Goal: Find specific page/section: Find specific page/section

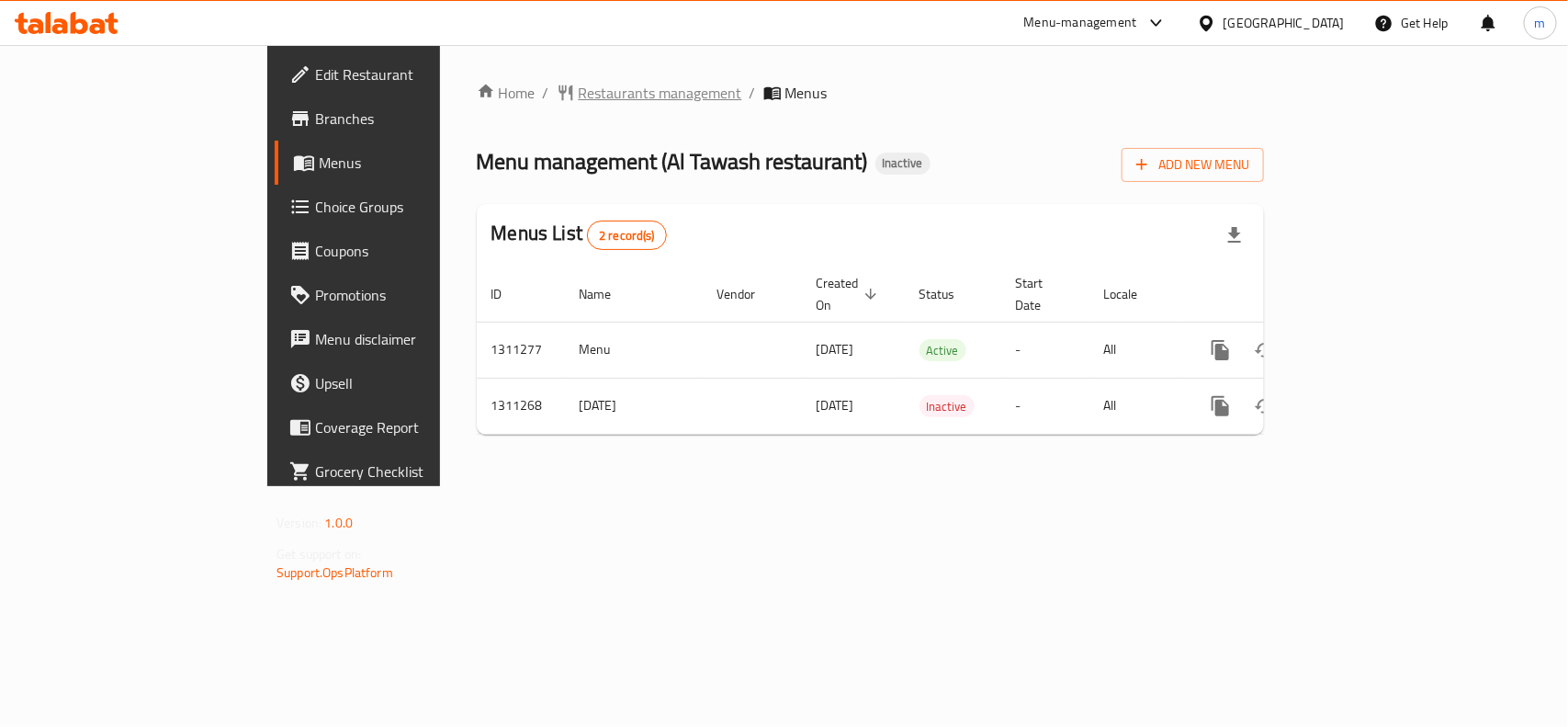
click at [579, 82] on span "Restaurants management" at bounding box center [660, 92] width 163 height 22
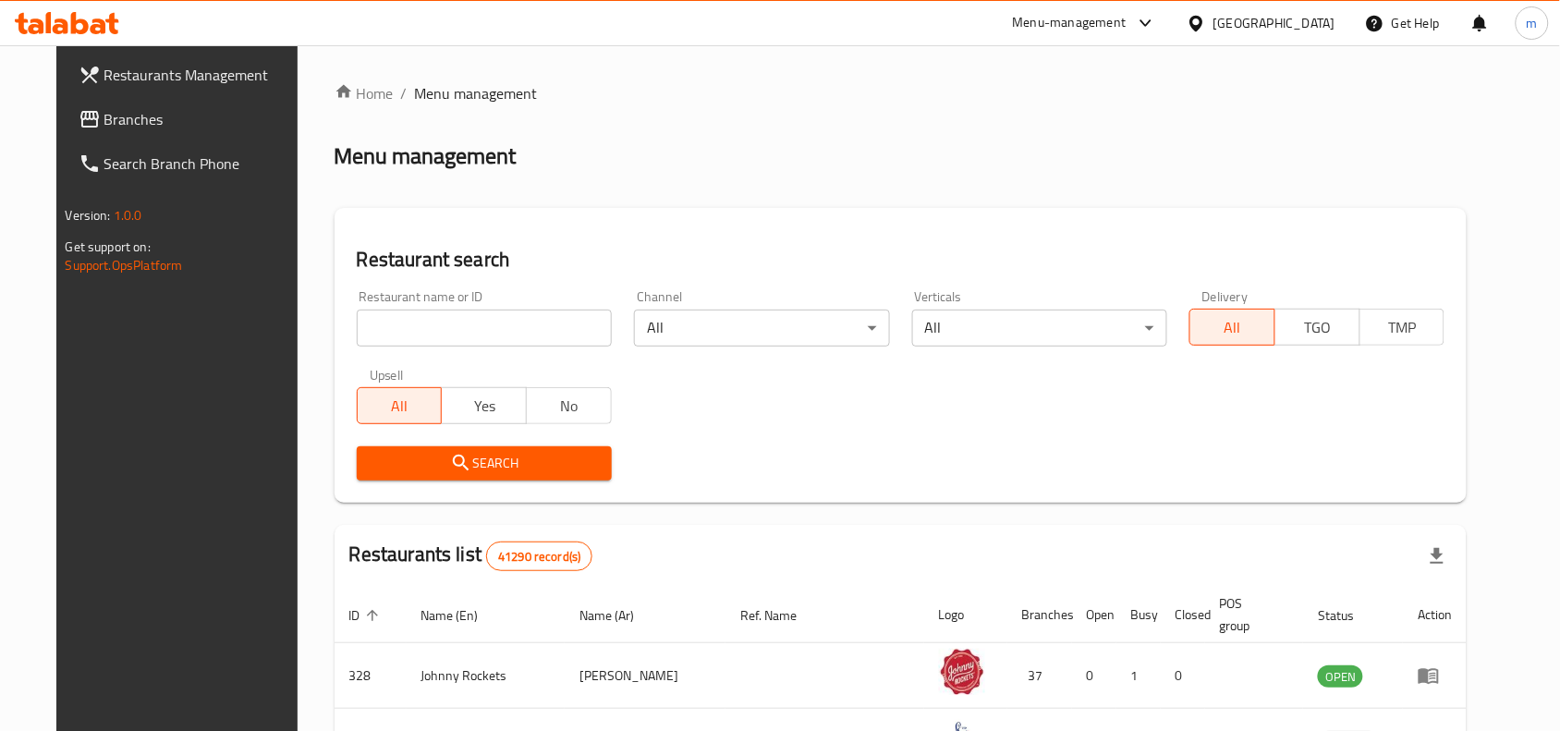
click at [409, 335] on input "search" at bounding box center [484, 328] width 255 height 37
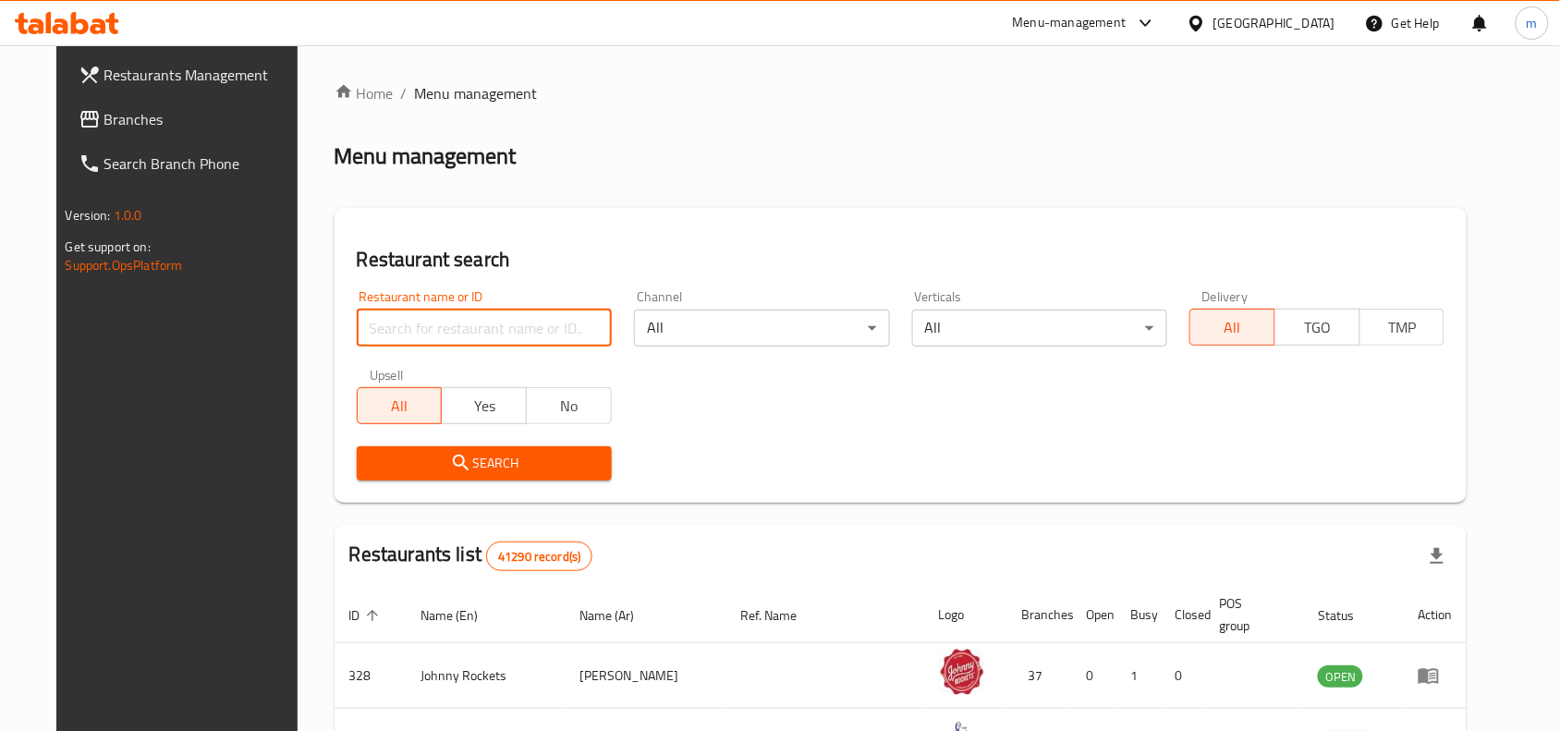
paste input "705751"
type input "705751"
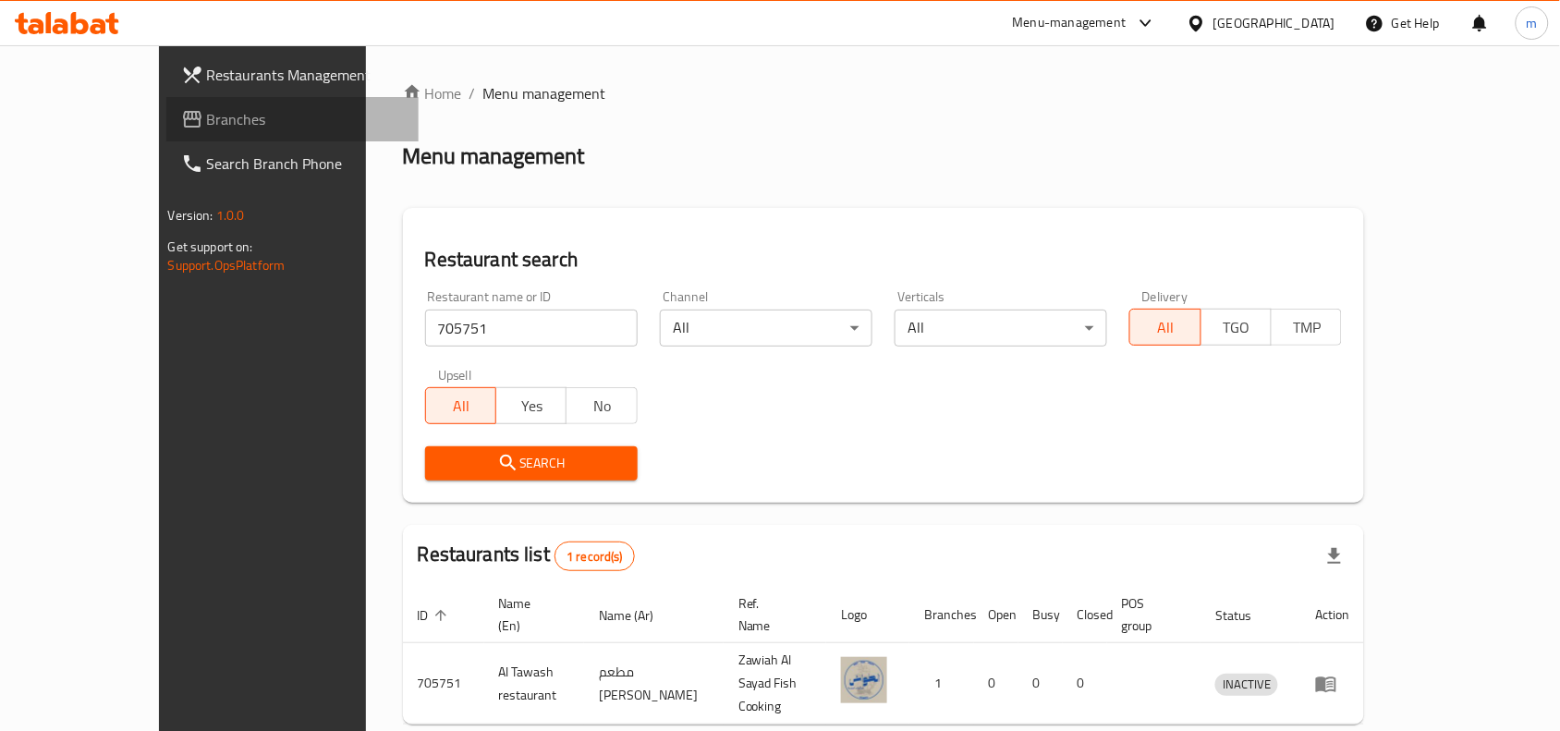
click at [207, 123] on span "Branches" at bounding box center [306, 119] width 198 height 22
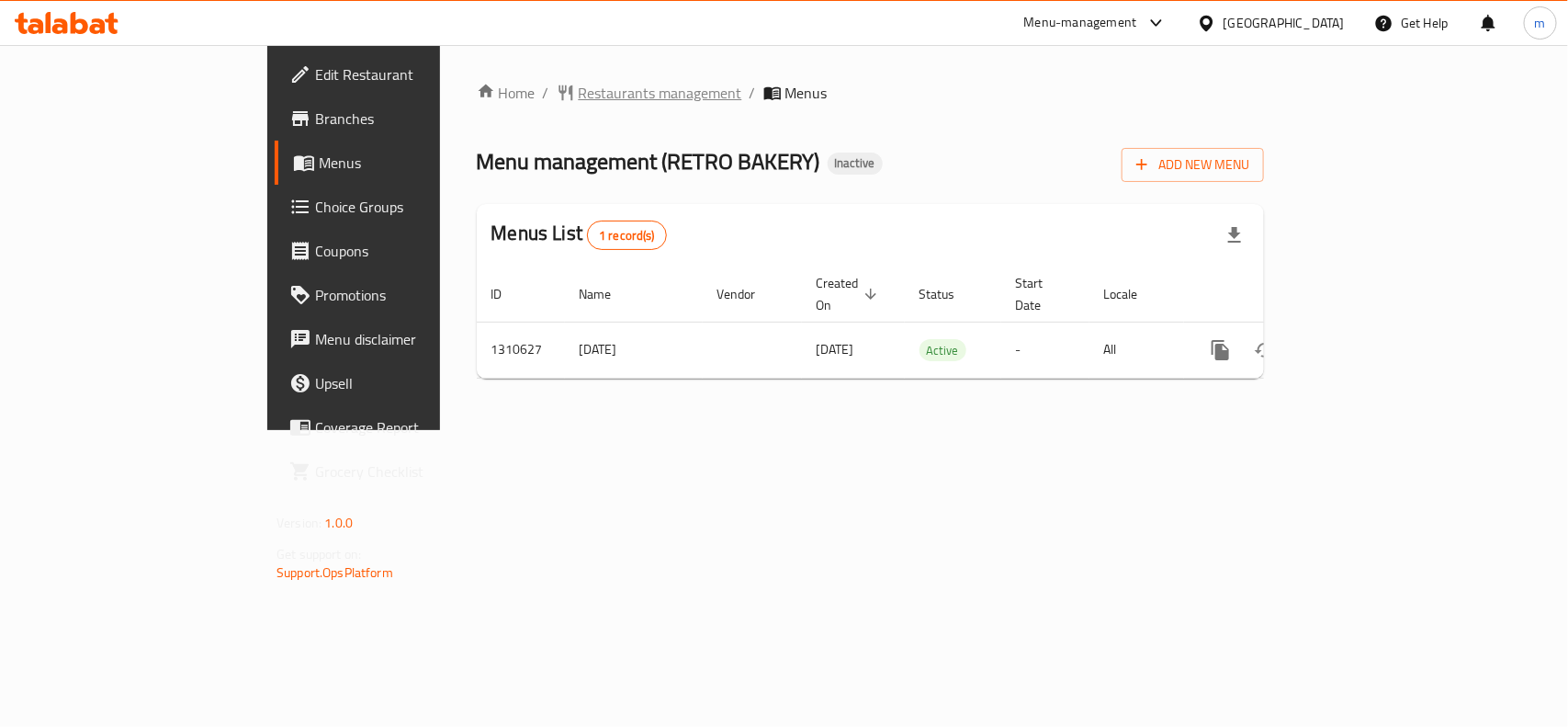
click at [579, 91] on span "Restaurants management" at bounding box center [660, 92] width 163 height 22
